Goal: Task Accomplishment & Management: Manage account settings

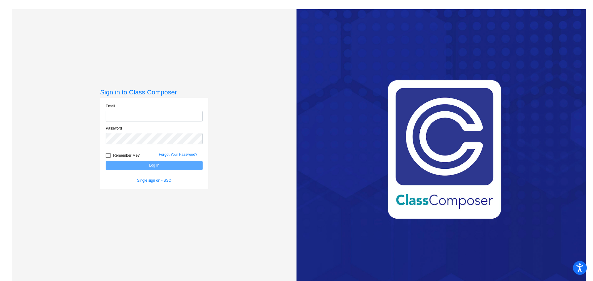
type input "[PERSON_NAME][EMAIL_ADDRESS][DOMAIN_NAME]"
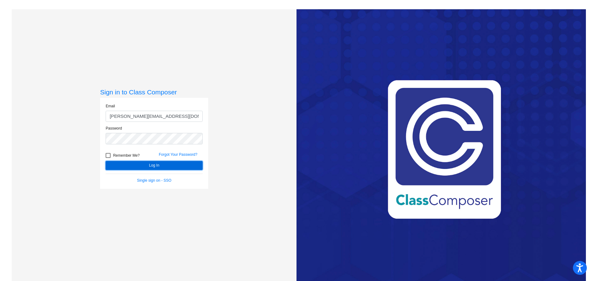
click at [169, 166] on button "Log In" at bounding box center [154, 165] width 97 height 9
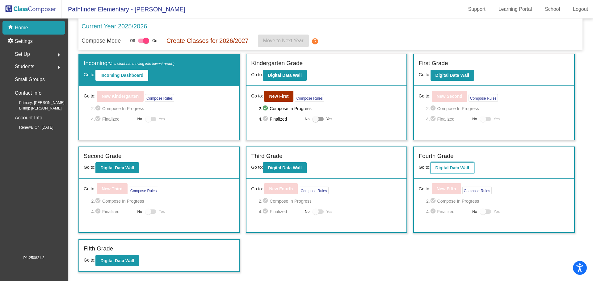
click at [451, 165] on button "Digital Data Wall" at bounding box center [452, 167] width 44 height 11
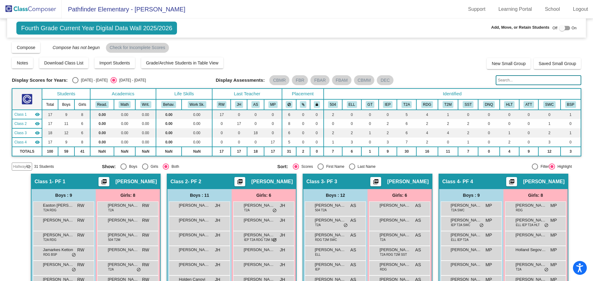
click at [529, 80] on input "text" at bounding box center [538, 80] width 85 height 10
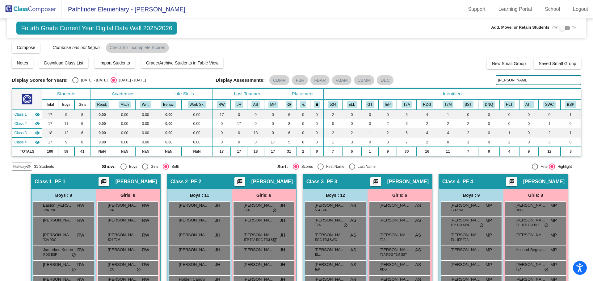
type input "[PERSON_NAME]"
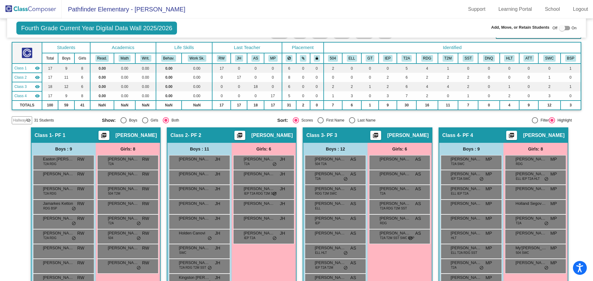
scroll to position [15, 0]
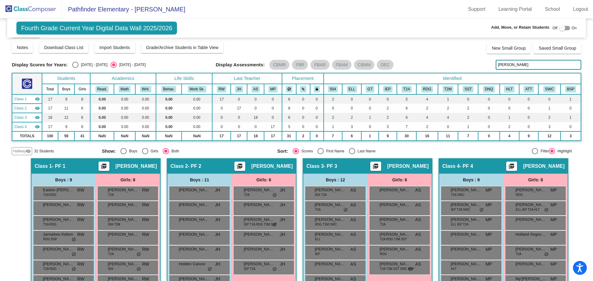
click at [23, 153] on span "Hallway" at bounding box center [19, 152] width 13 height 6
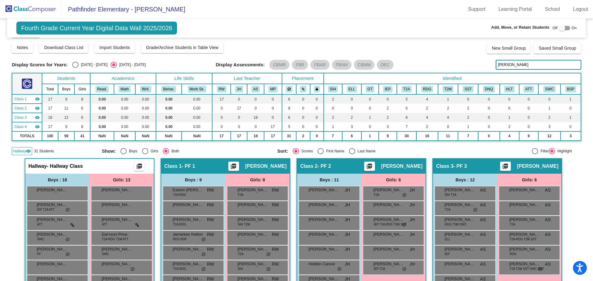
click at [534, 67] on input "[PERSON_NAME]" at bounding box center [538, 65] width 85 height 10
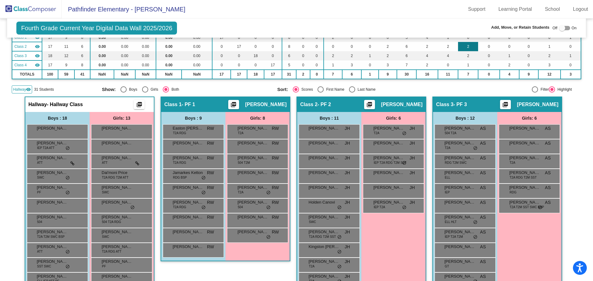
scroll to position [0, 0]
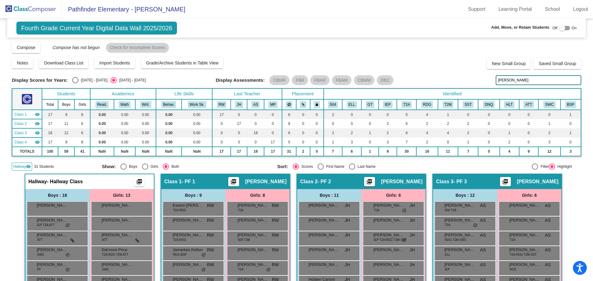
click at [28, 9] on img at bounding box center [31, 9] width 62 height 18
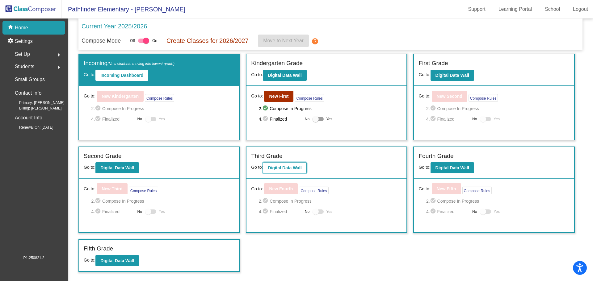
click at [297, 171] on button "Digital Data Wall" at bounding box center [285, 167] width 44 height 11
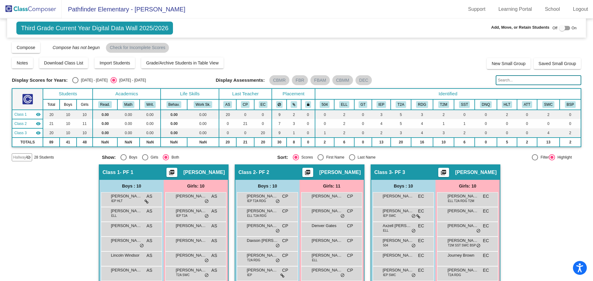
click at [27, 157] on mat-icon "visibility_off" at bounding box center [28, 157] width 5 height 5
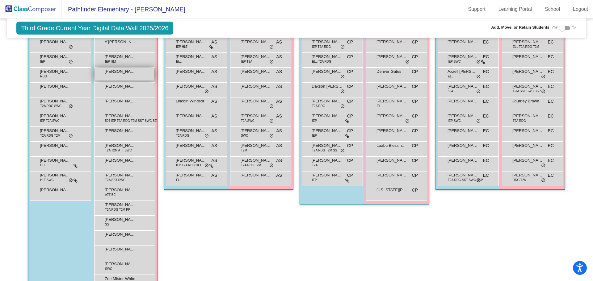
scroll to position [173, 0]
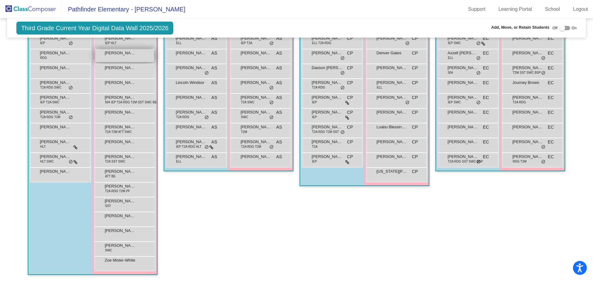
click at [131, 58] on div "[PERSON_NAME] lock do_not_disturb_alt" at bounding box center [124, 55] width 59 height 13
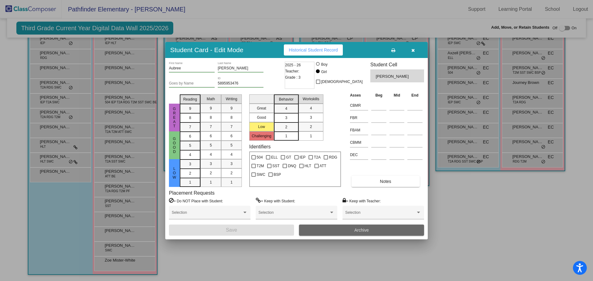
click at [364, 232] on span "Archive" at bounding box center [361, 230] width 15 height 5
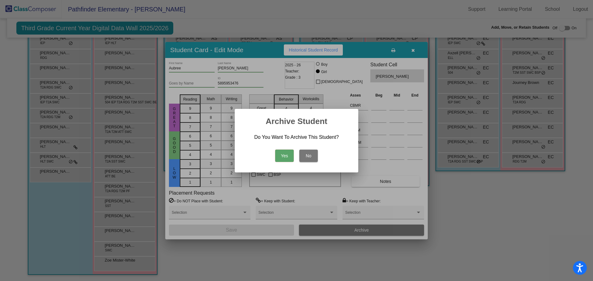
click at [287, 154] on button "Yes" at bounding box center [284, 156] width 19 height 12
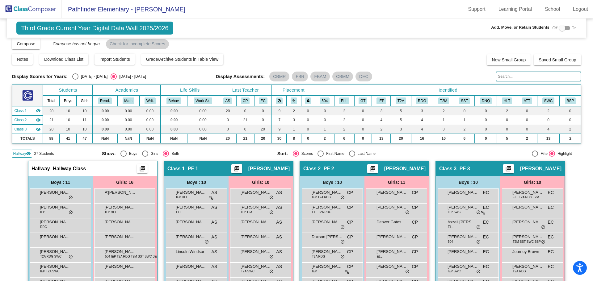
scroll to position [0, 0]
